Goal: Use online tool/utility: Utilize a website feature to perform a specific function

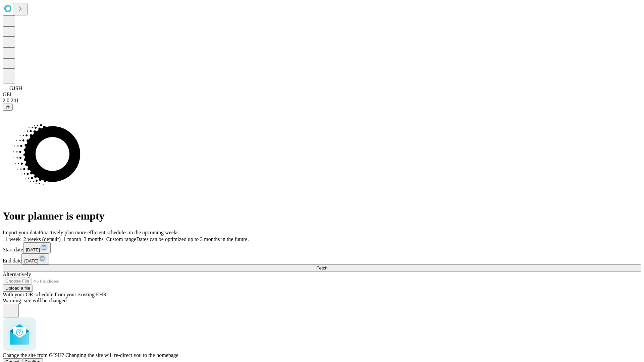
click at [41, 360] on span "Confirm" at bounding box center [33, 362] width 16 height 5
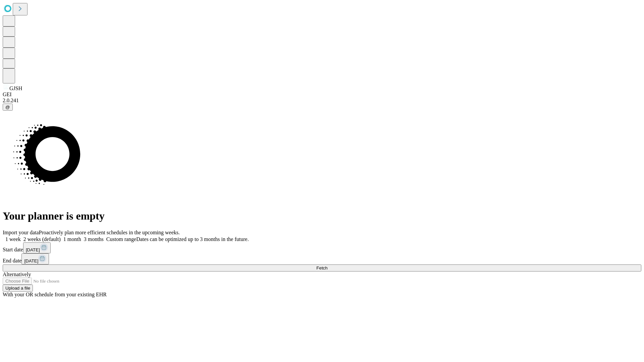
click at [21, 237] on label "1 week" at bounding box center [12, 240] width 18 height 6
click at [328, 266] on span "Fetch" at bounding box center [321, 268] width 11 height 5
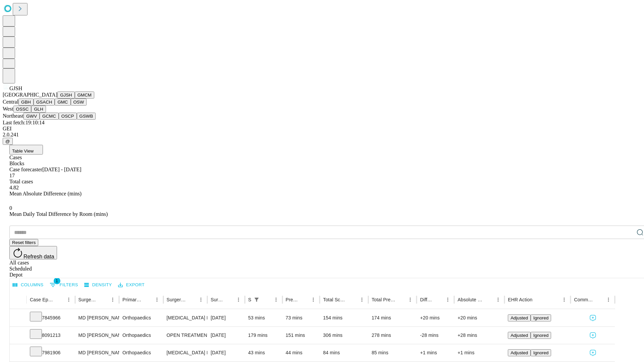
click at [75, 99] on button "GMCM" at bounding box center [84, 95] width 19 height 7
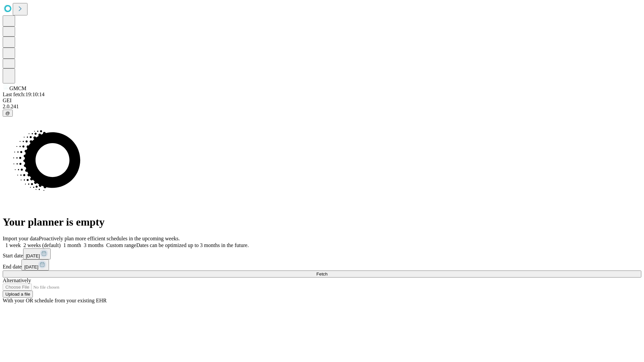
click at [21, 243] on label "1 week" at bounding box center [12, 246] width 18 height 6
click at [328, 272] on span "Fetch" at bounding box center [321, 274] width 11 height 5
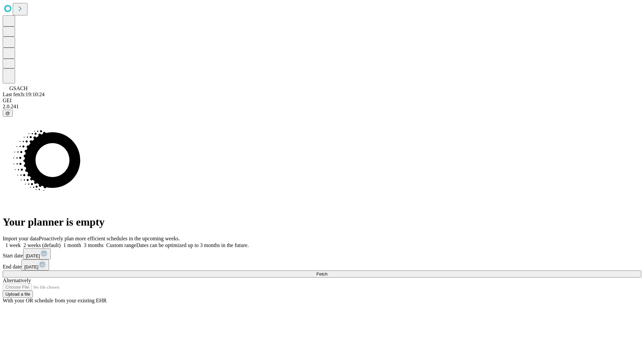
click at [21, 243] on label "1 week" at bounding box center [12, 246] width 18 height 6
click at [328, 272] on span "Fetch" at bounding box center [321, 274] width 11 height 5
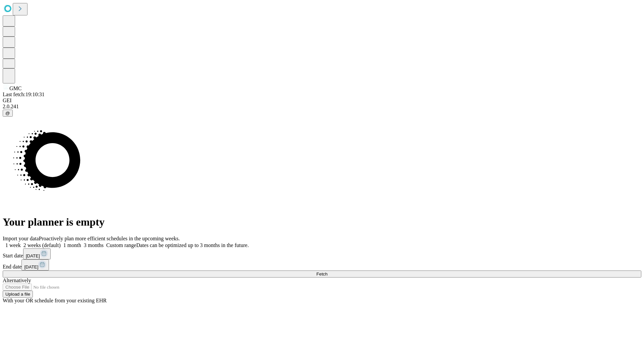
click at [328, 272] on span "Fetch" at bounding box center [321, 274] width 11 height 5
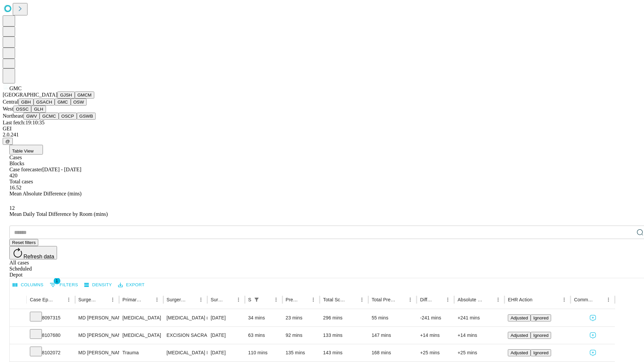
click at [71, 106] on button "OSW" at bounding box center [79, 102] width 16 height 7
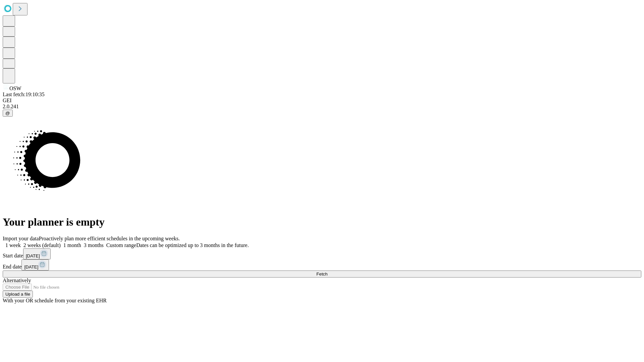
click at [21, 243] on label "1 week" at bounding box center [12, 246] width 18 height 6
click at [328, 272] on span "Fetch" at bounding box center [321, 274] width 11 height 5
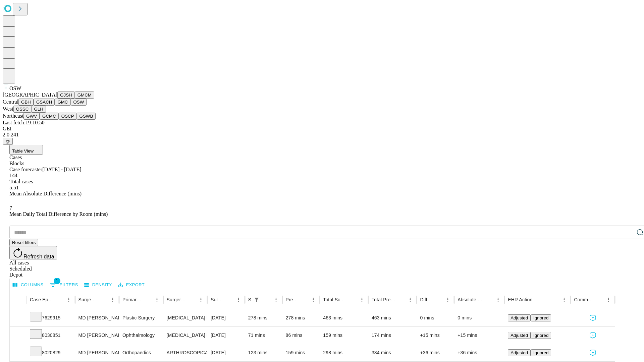
click at [32, 113] on button "OSSC" at bounding box center [22, 109] width 18 height 7
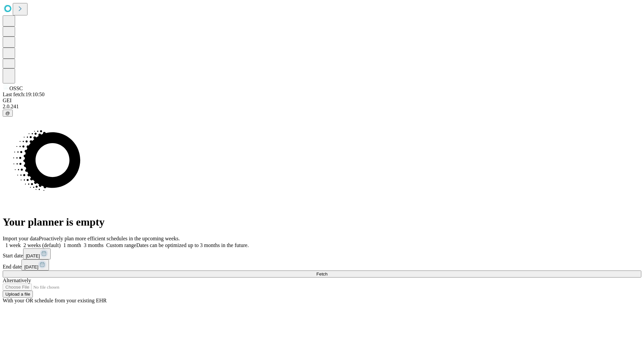
click at [21, 243] on label "1 week" at bounding box center [12, 246] width 18 height 6
click at [328, 272] on span "Fetch" at bounding box center [321, 274] width 11 height 5
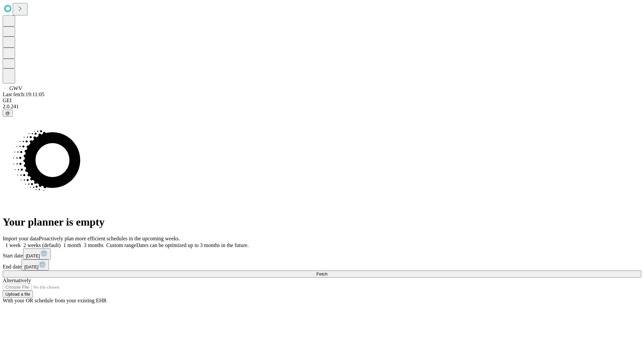
click at [21, 243] on label "1 week" at bounding box center [12, 246] width 18 height 6
click at [328, 272] on span "Fetch" at bounding box center [321, 274] width 11 height 5
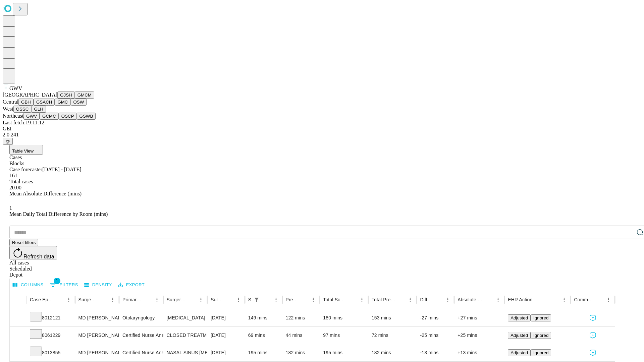
click at [52, 120] on button "GCMC" at bounding box center [49, 116] width 19 height 7
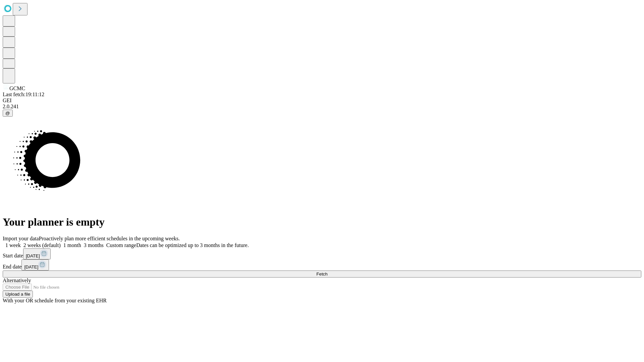
click at [21, 243] on label "1 week" at bounding box center [12, 246] width 18 height 6
click at [328, 272] on span "Fetch" at bounding box center [321, 274] width 11 height 5
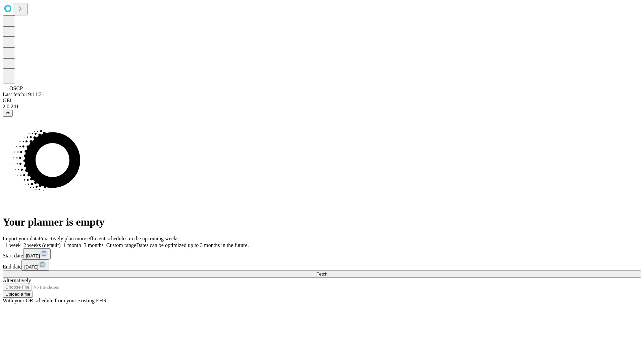
click at [21, 243] on label "1 week" at bounding box center [12, 246] width 18 height 6
click at [328, 272] on span "Fetch" at bounding box center [321, 274] width 11 height 5
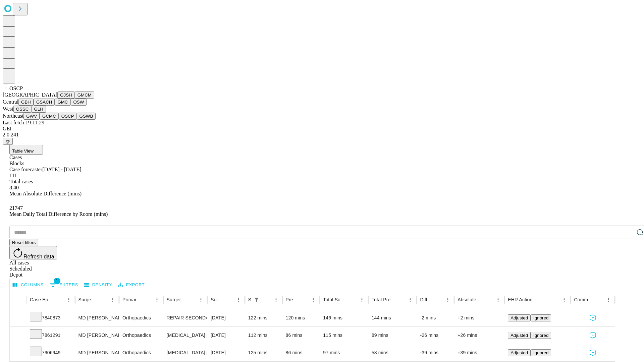
click at [77, 120] on button "GSWB" at bounding box center [86, 116] width 19 height 7
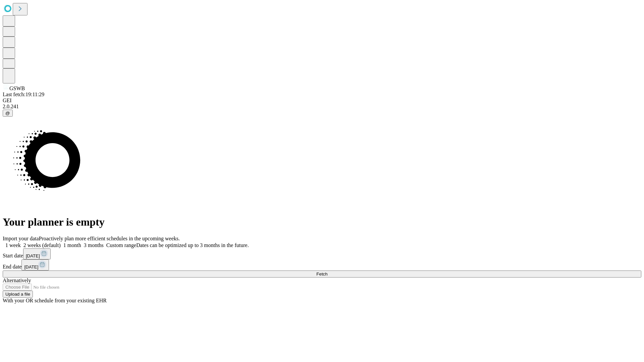
click at [21, 243] on label "1 week" at bounding box center [12, 246] width 18 height 6
click at [328, 272] on span "Fetch" at bounding box center [321, 274] width 11 height 5
